Goal: Check status: Check status

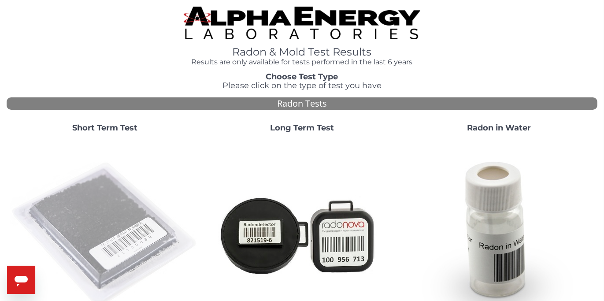
click at [92, 230] on img at bounding box center [105, 234] width 189 height 189
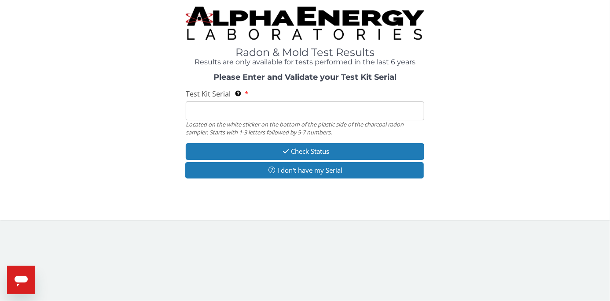
click at [210, 111] on input "Test Kit Serial Located on the white sticker on the bottom of the plastic side …" at bounding box center [305, 110] width 239 height 19
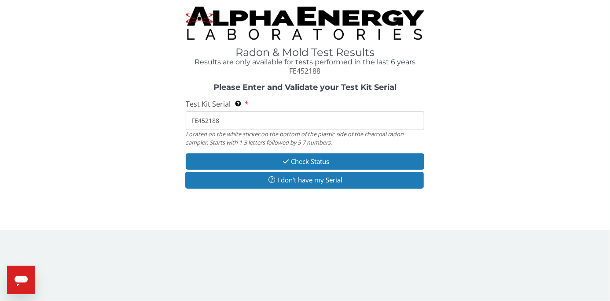
type input "FE452188"
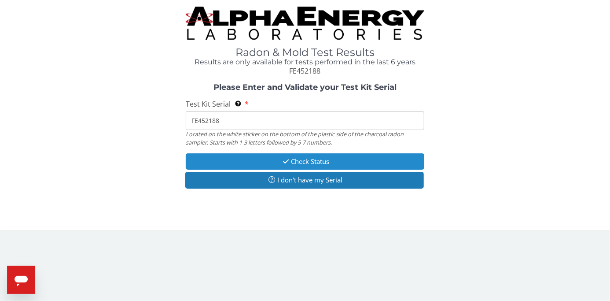
click at [269, 165] on button "Check Status" at bounding box center [305, 161] width 239 height 16
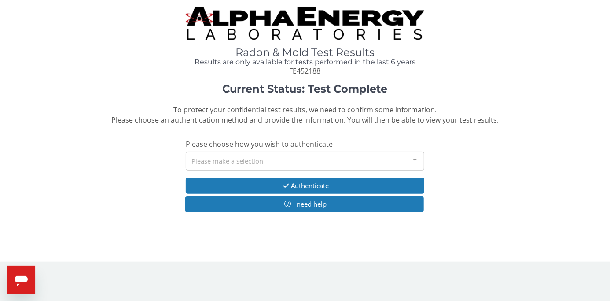
click at [265, 163] on div "Please make a selection" at bounding box center [305, 160] width 239 height 19
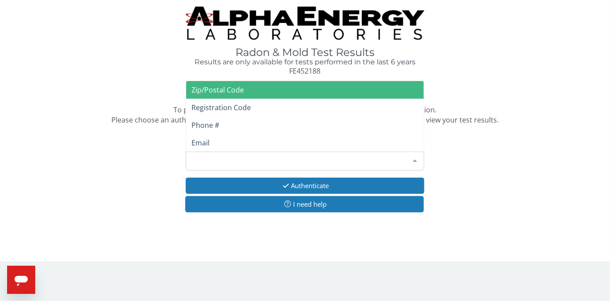
click at [239, 89] on span "Zip/Postal Code" at bounding box center [218, 90] width 52 height 10
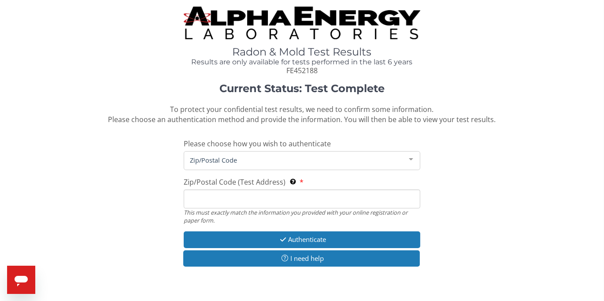
click at [235, 199] on input "Zip/Postal Code (Test Address) This must exactly match the information you prov…" at bounding box center [302, 198] width 236 height 19
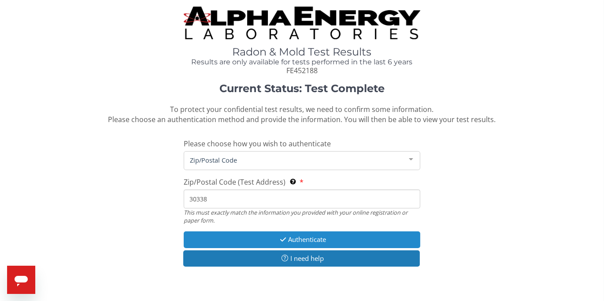
type input "30338"
click at [294, 236] on button "Authenticate" at bounding box center [302, 239] width 236 height 16
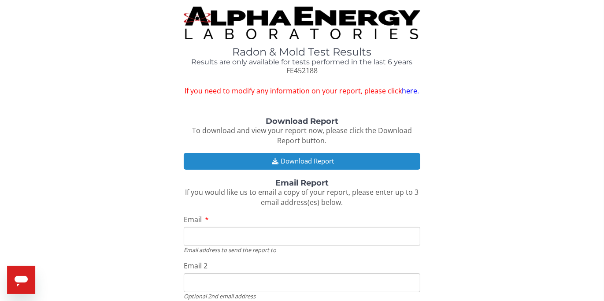
click at [299, 159] on button "Download Report" at bounding box center [302, 161] width 236 height 16
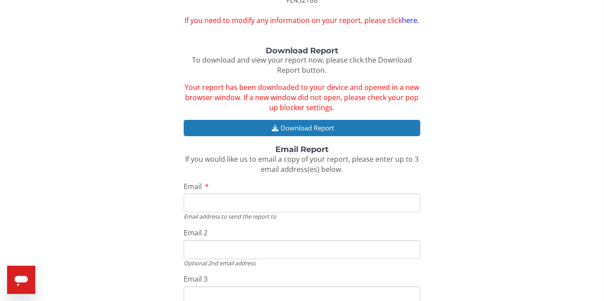
scroll to position [147, 0]
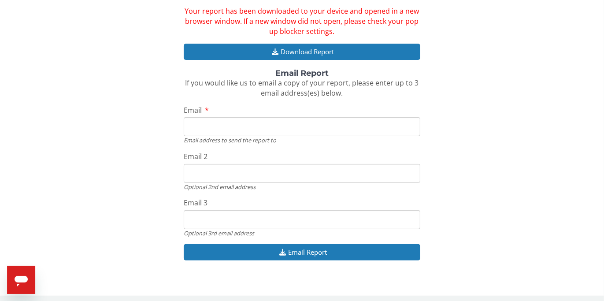
click at [235, 122] on input "Email" at bounding box center [302, 126] width 236 height 19
click at [258, 128] on input "Email" at bounding box center [302, 126] width 236 height 19
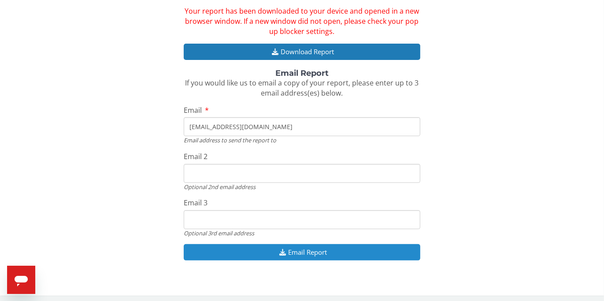
type input "[EMAIL_ADDRESS][DOMAIN_NAME]"
click at [361, 252] on button "Email Report" at bounding box center [302, 252] width 236 height 16
